Goal: Information Seeking & Learning: Learn about a topic

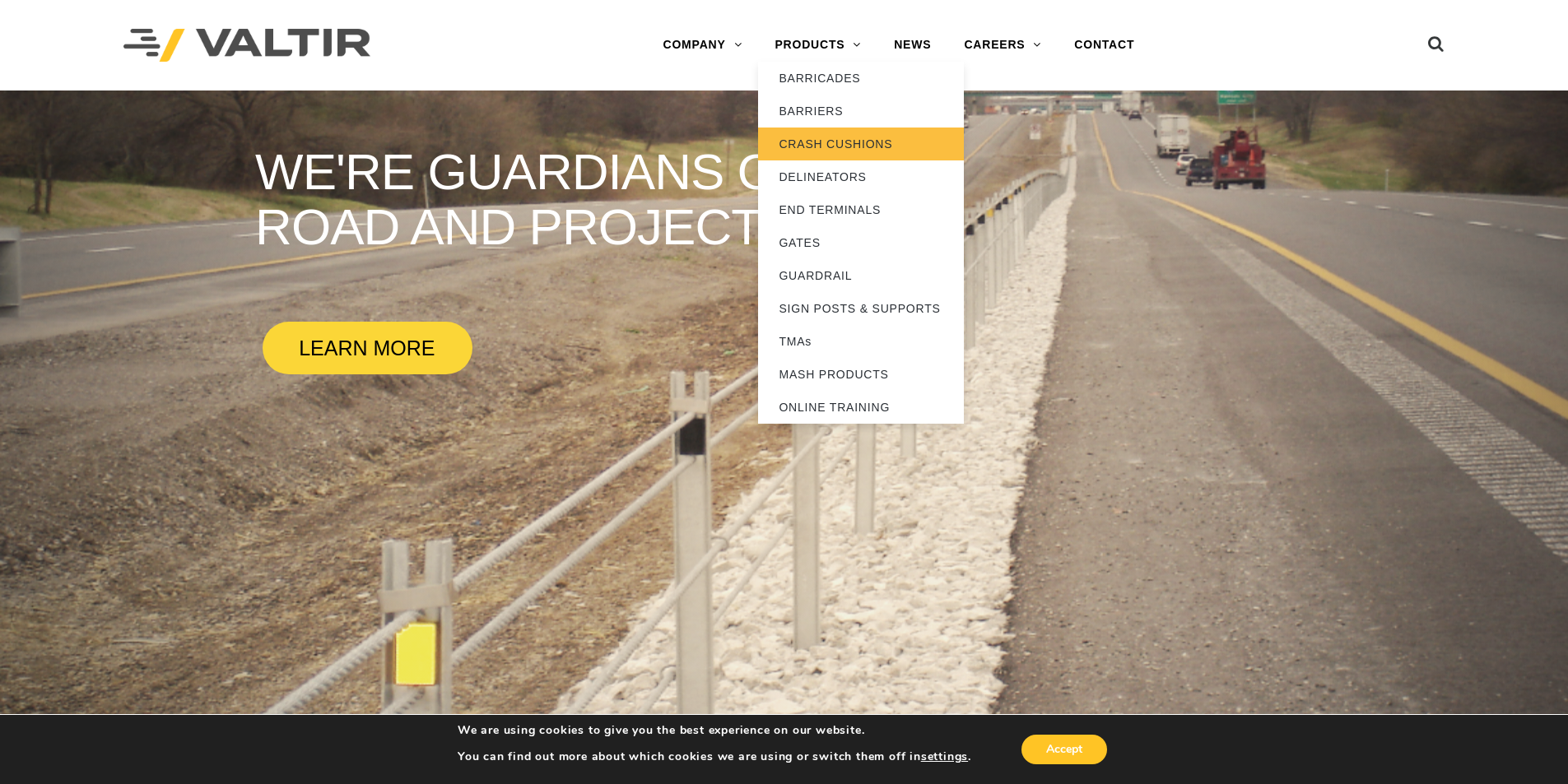
click at [821, 139] on link "CRASH CUSHIONS" at bounding box center [861, 144] width 206 height 33
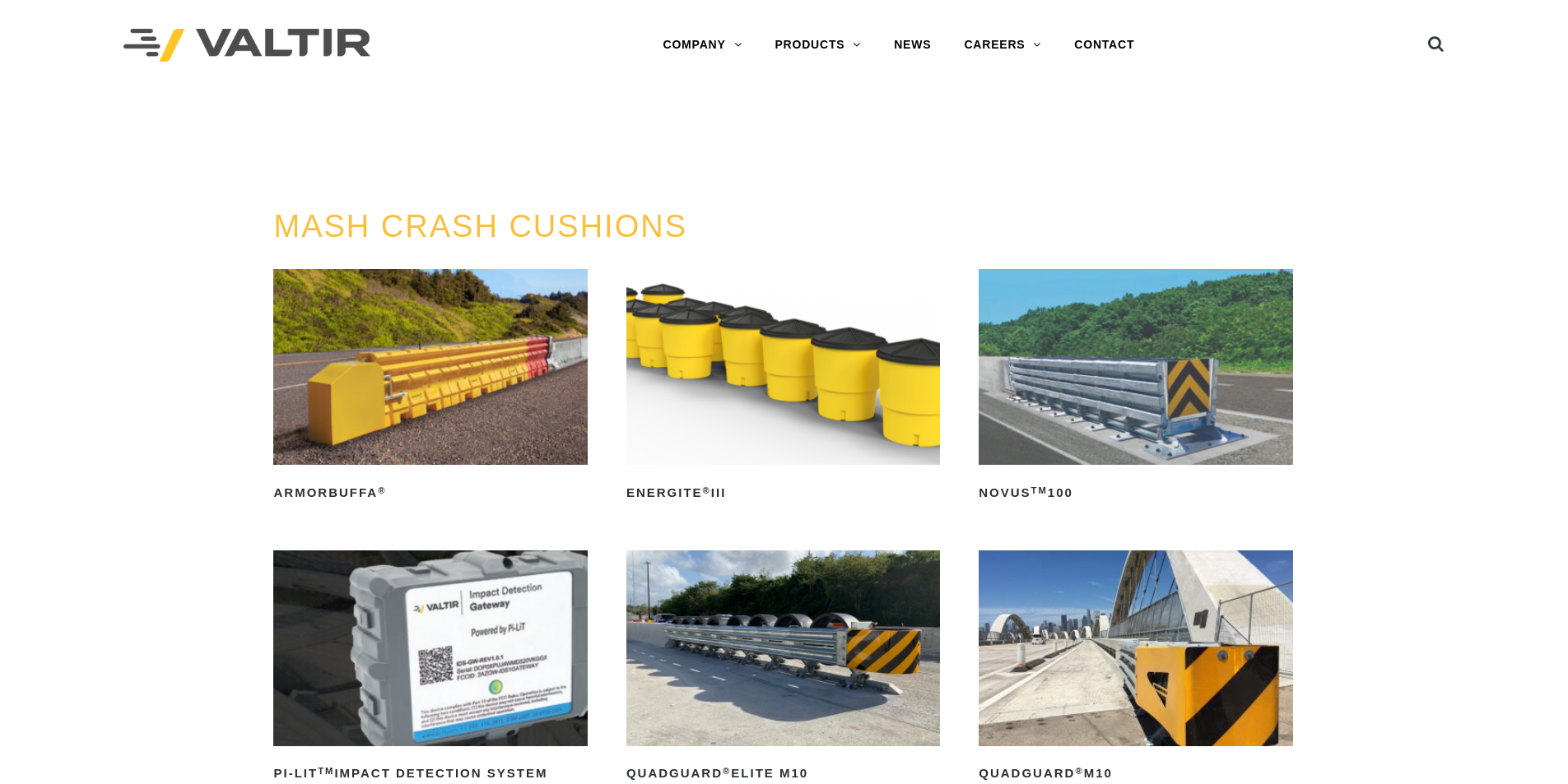
click at [796, 41] on link "PRODUCTS" at bounding box center [818, 45] width 119 height 33
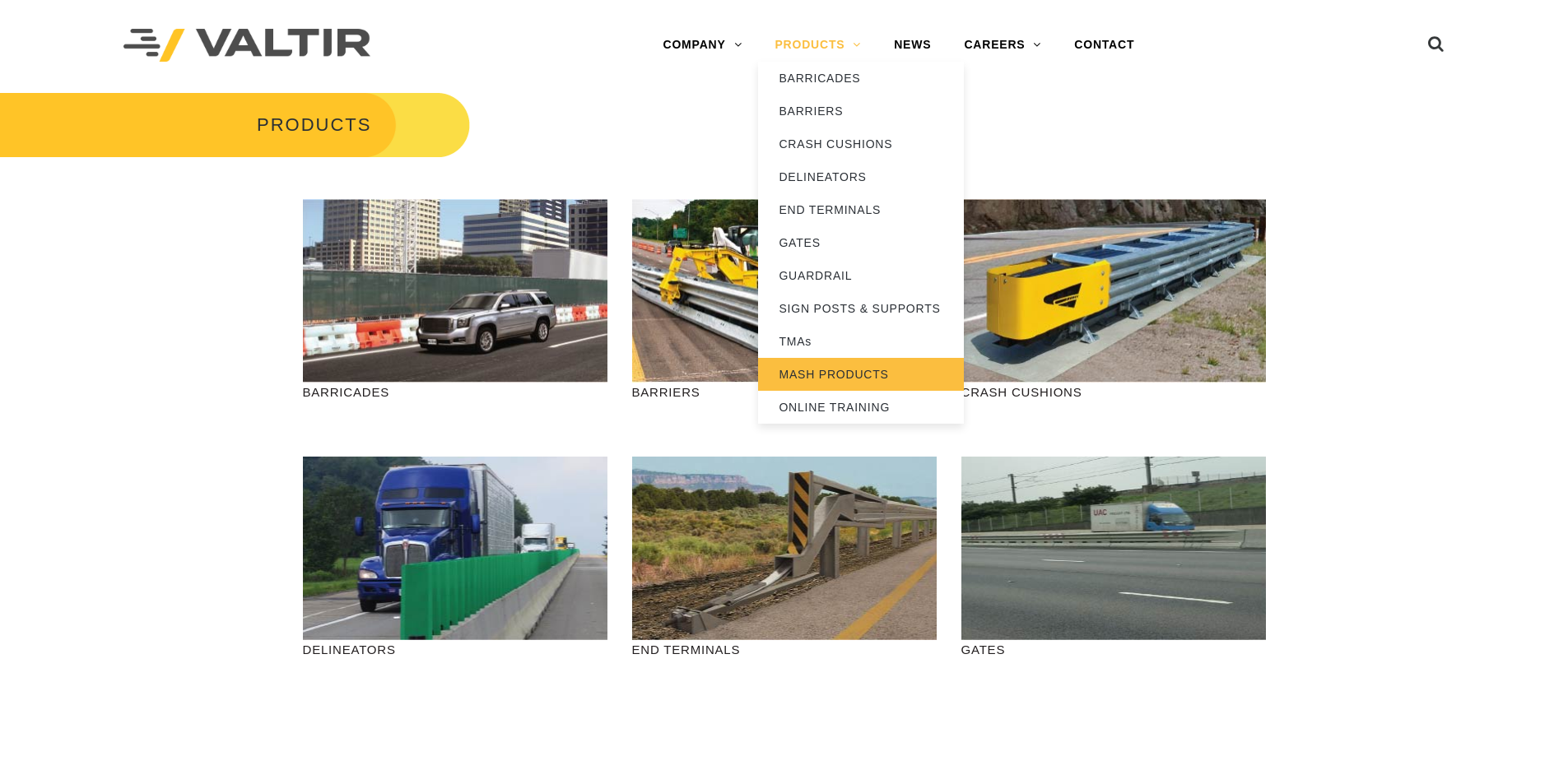
click at [825, 375] on link "MASH PRODUCTS" at bounding box center [861, 374] width 206 height 33
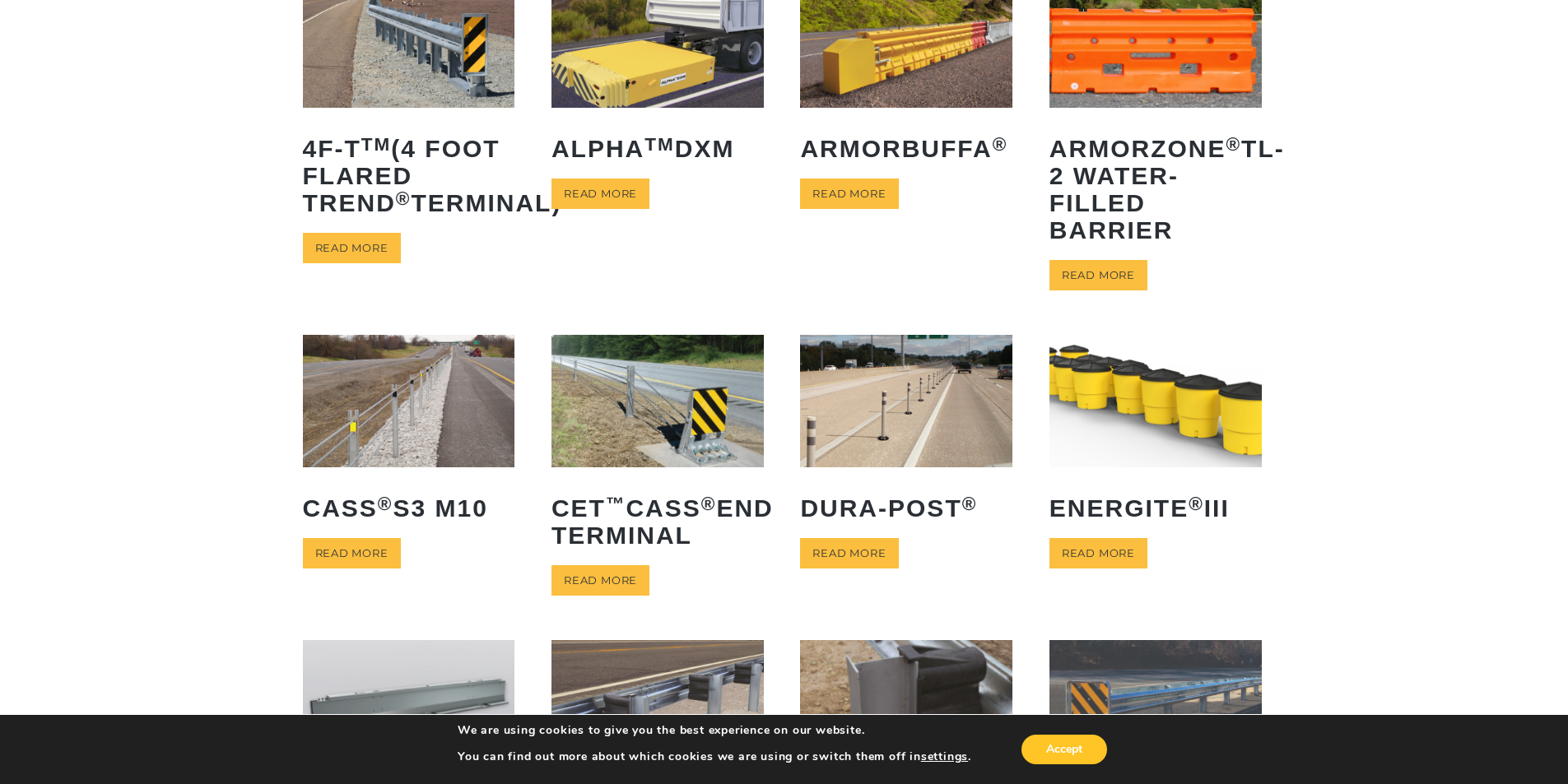
scroll to position [329, 0]
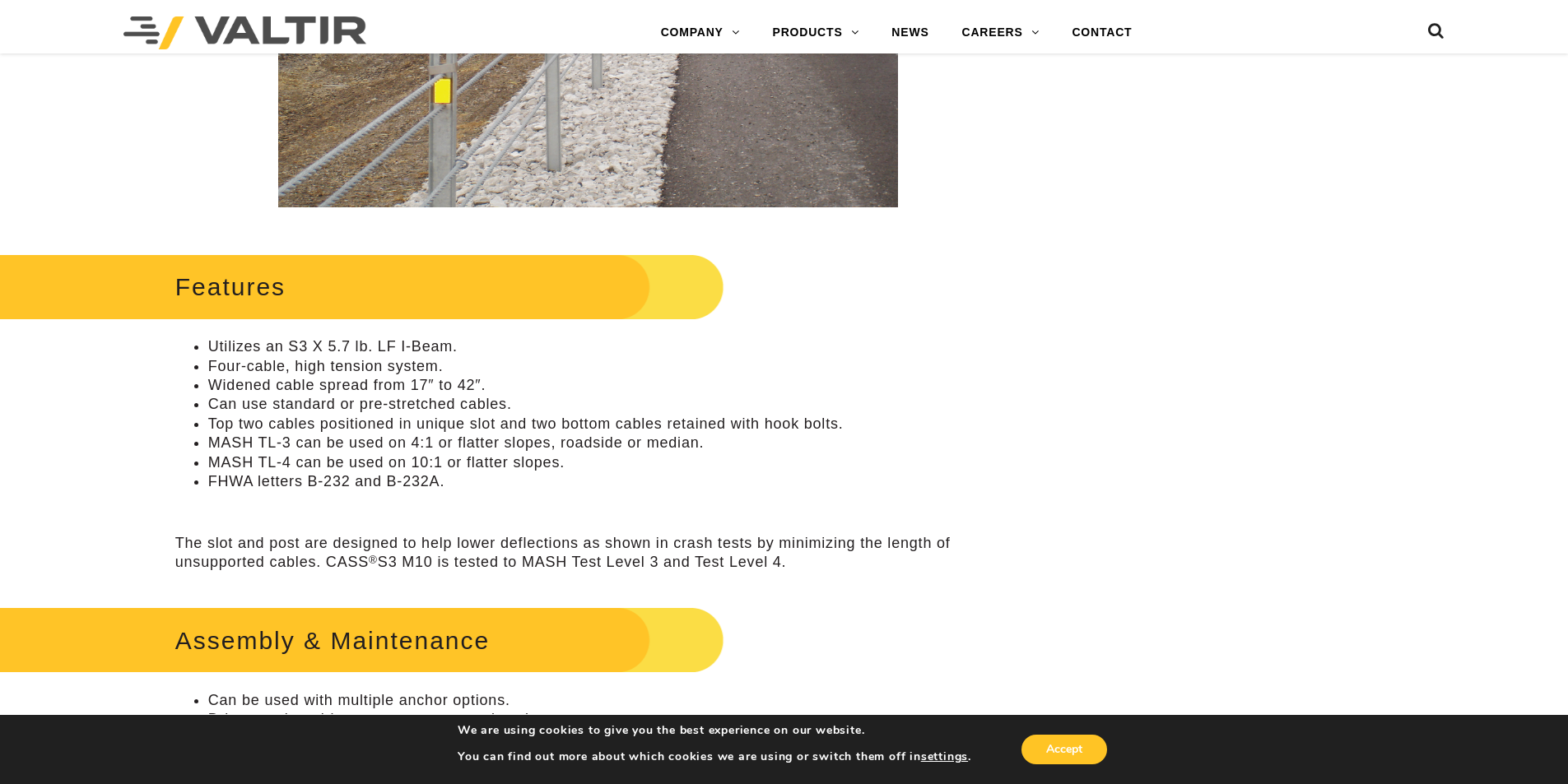
scroll to position [658, 0]
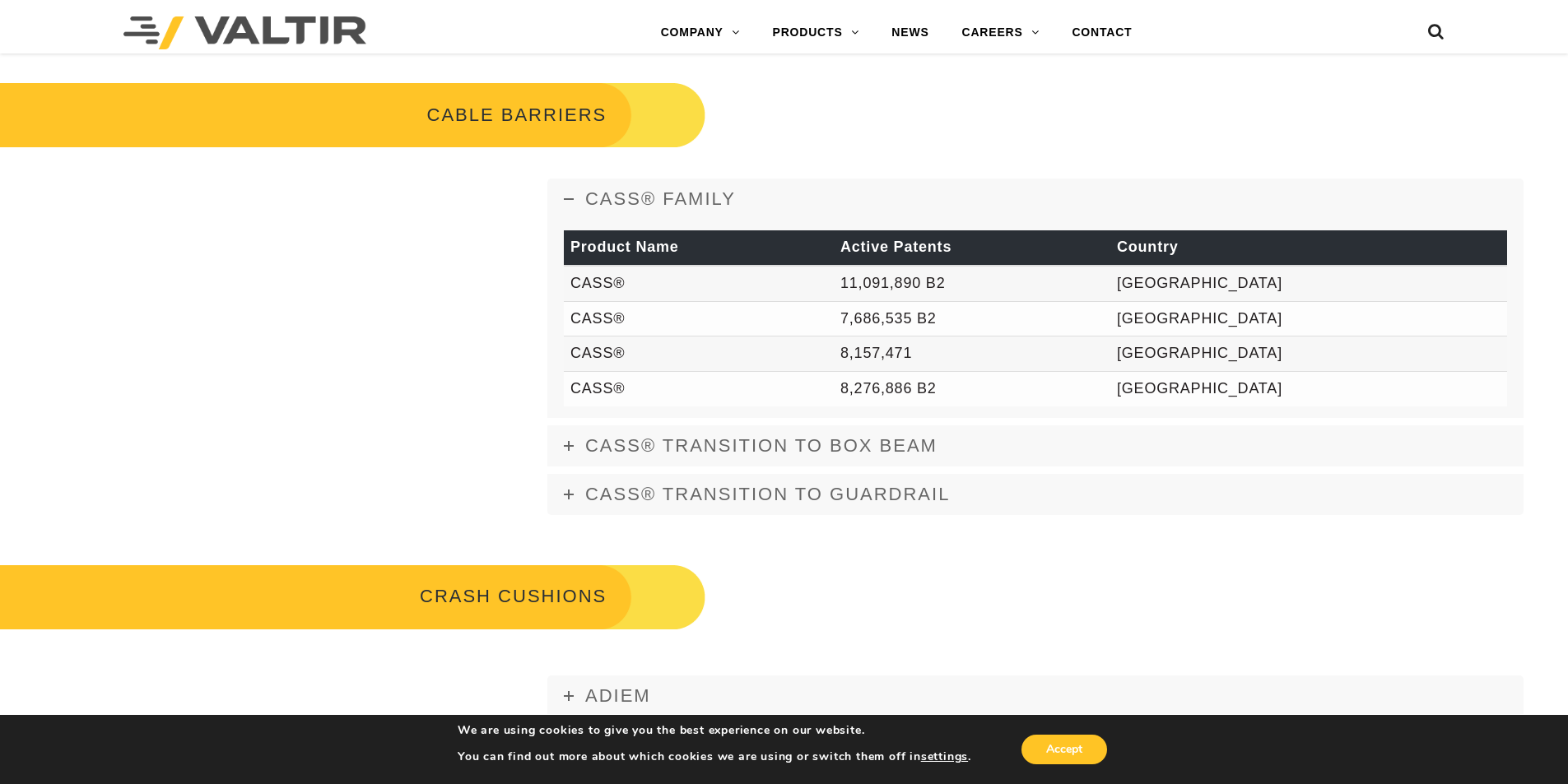
scroll to position [740, 0]
